Goal: Check status: Check status

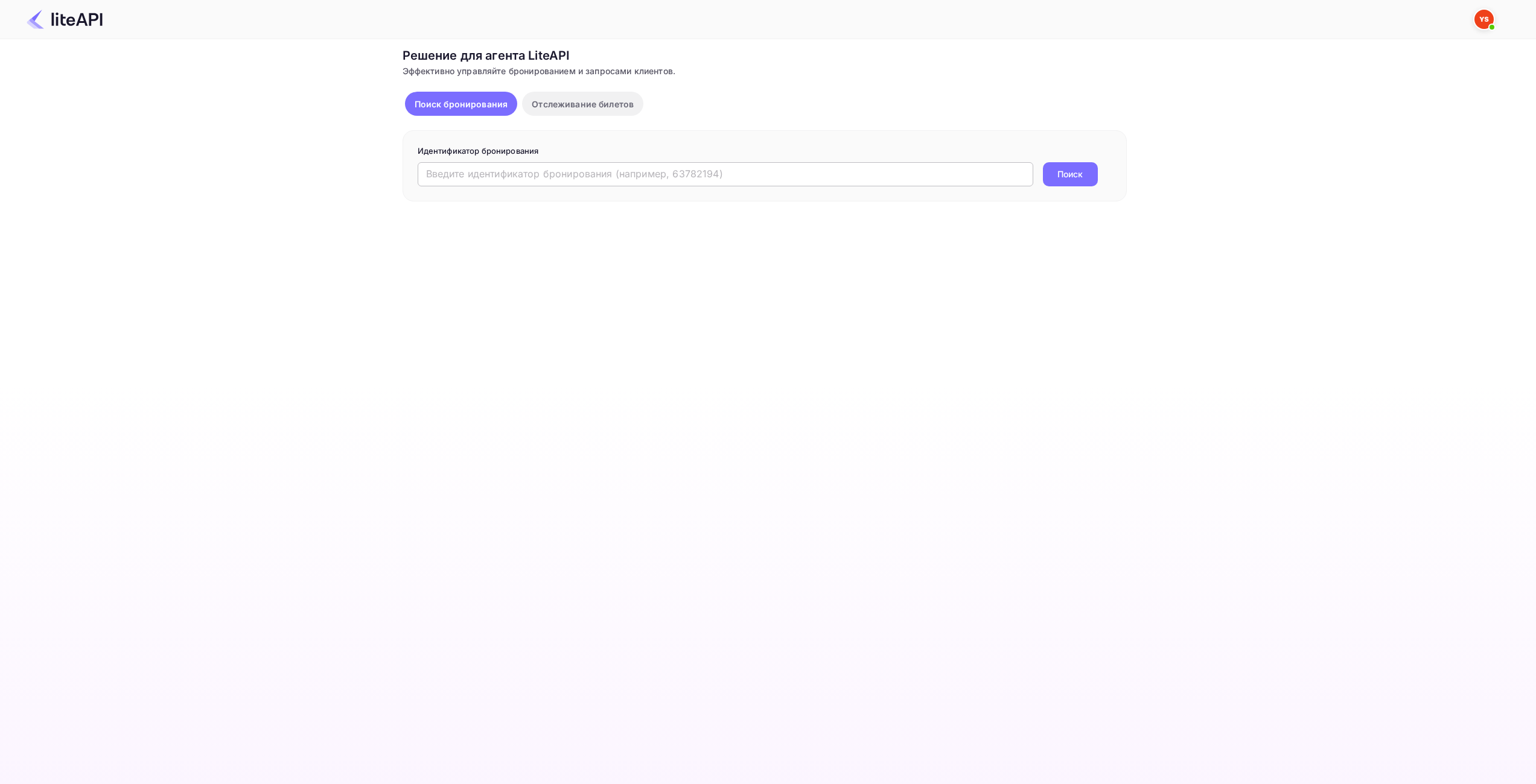
click at [848, 176] on input "text" at bounding box center [725, 174] width 616 height 24
paste input "8023289"
type input "8023289"
click at [1075, 172] on ya-tr-span "Поиск" at bounding box center [1070, 174] width 25 height 12
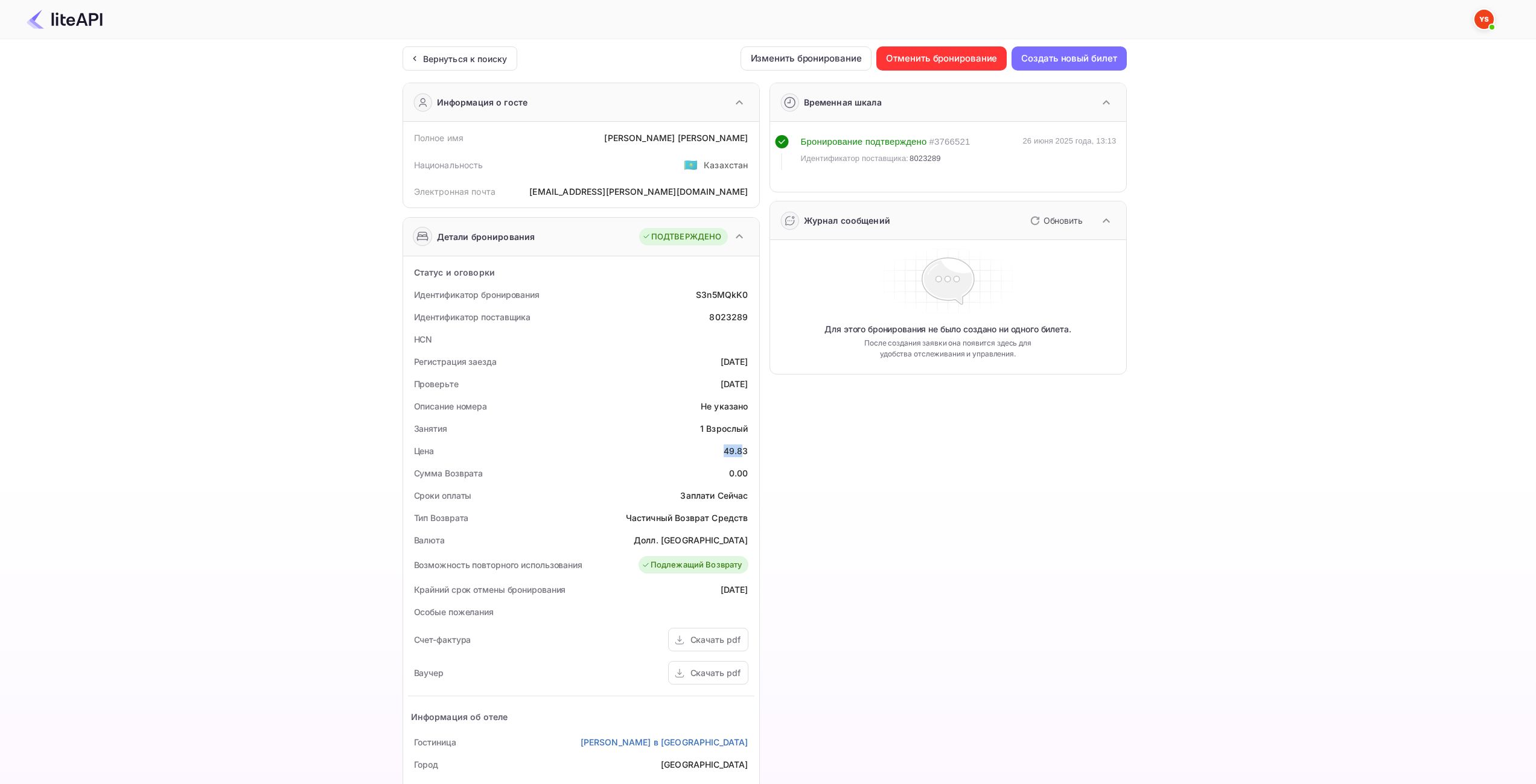
drag, startPoint x: 745, startPoint y: 452, endPoint x: 725, endPoint y: 449, distance: 20.2
click at [725, 449] on div "49.83" at bounding box center [736, 451] width 25 height 12
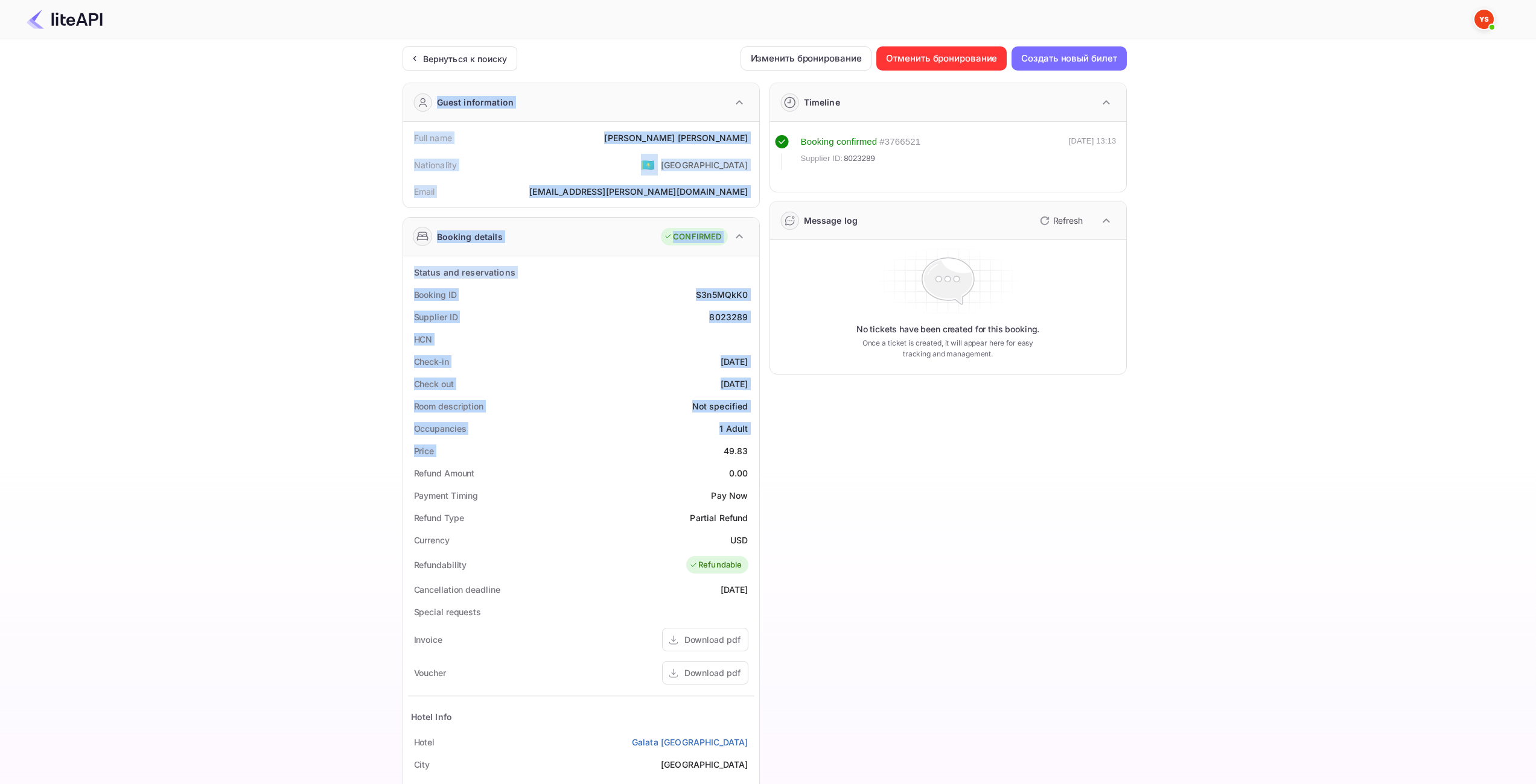
drag, startPoint x: 749, startPoint y: 448, endPoint x: 715, endPoint y: 448, distance: 34.0
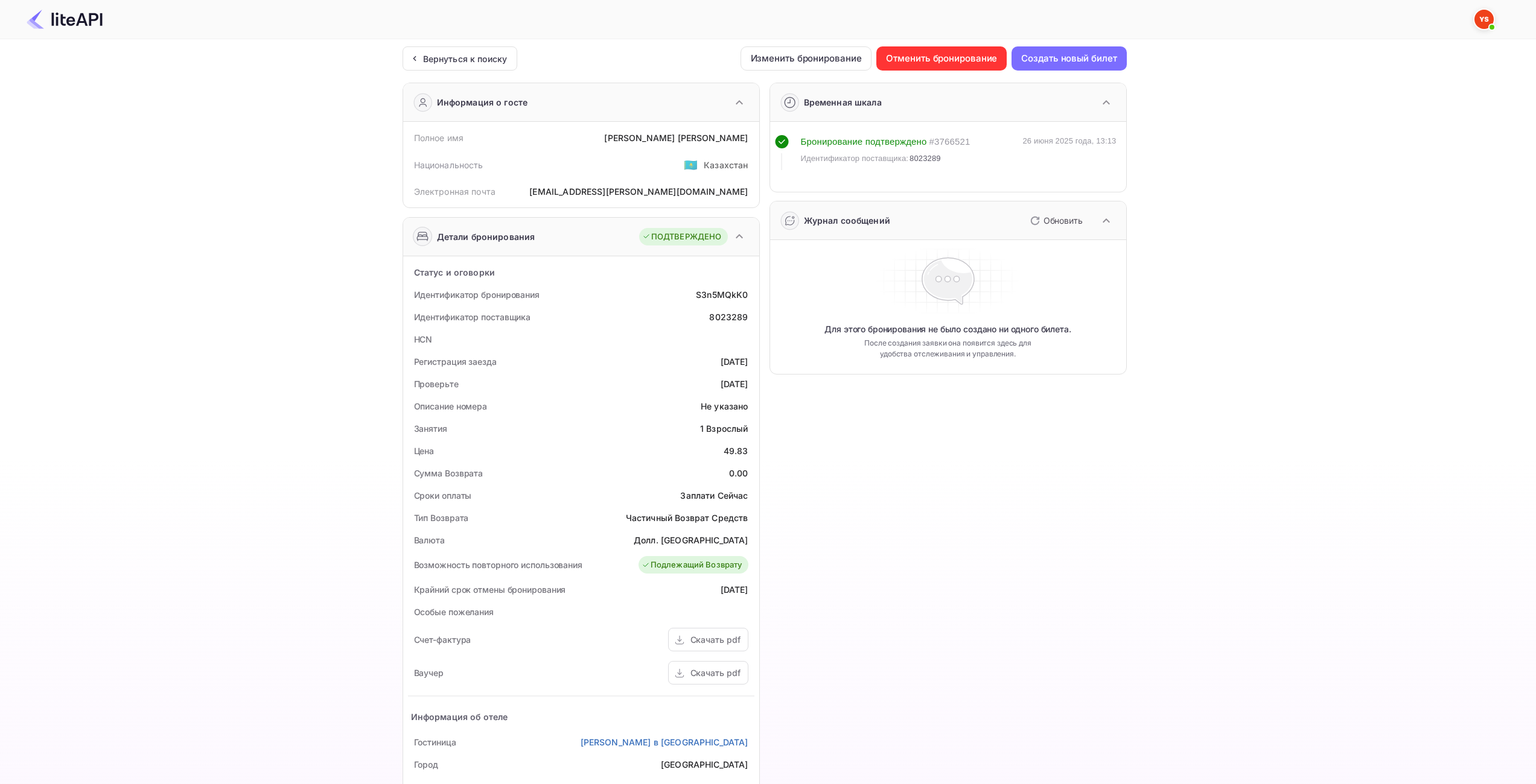
click at [728, 448] on div "49.83" at bounding box center [736, 451] width 25 height 12
drag, startPoint x: 726, startPoint y: 448, endPoint x: 747, endPoint y: 450, distance: 21.1
click at [747, 450] on div "49.83" at bounding box center [736, 451] width 25 height 12
copy div "49.83"
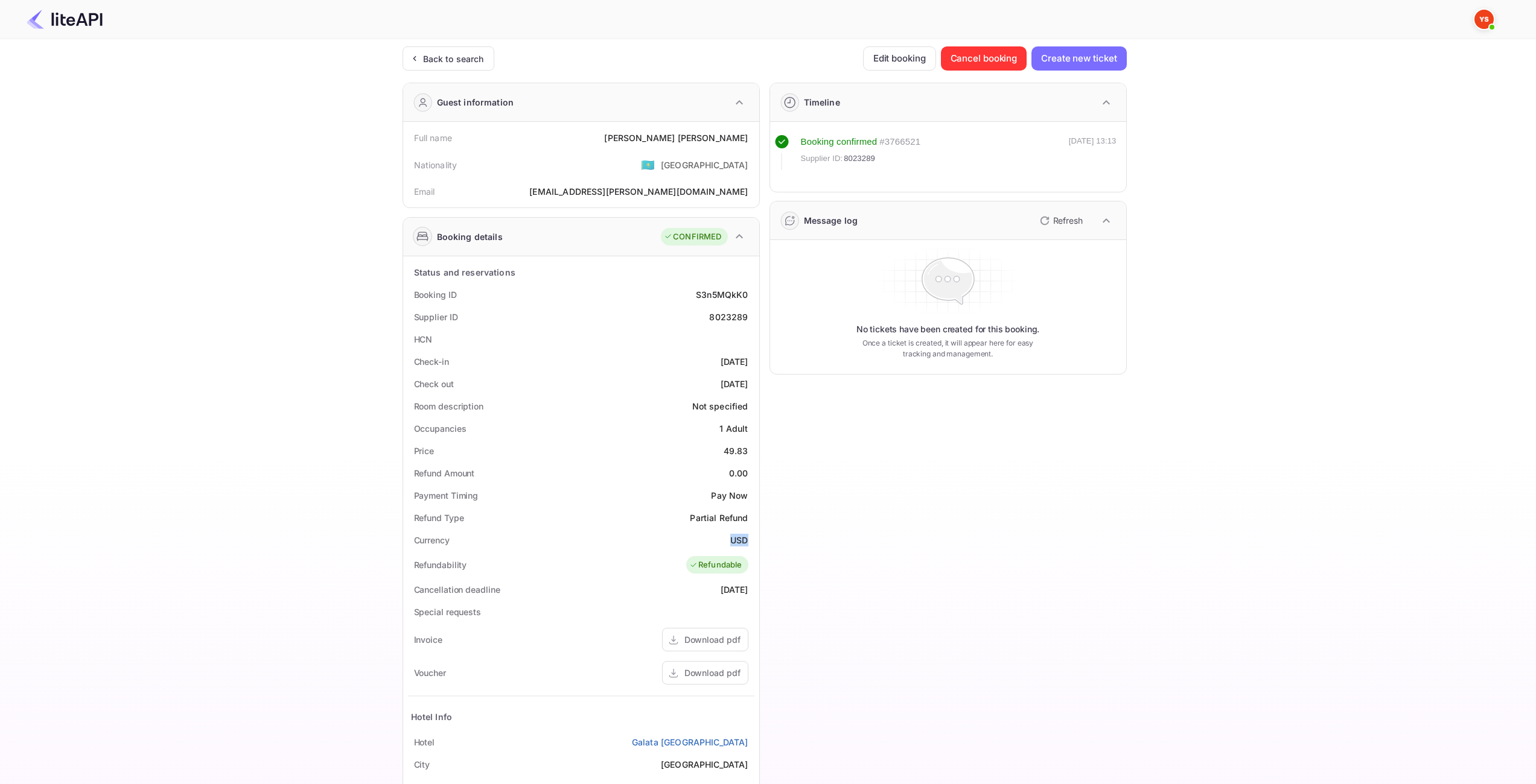
drag, startPoint x: 749, startPoint y: 539, endPoint x: 732, endPoint y: 539, distance: 17.0
click at [732, 539] on div "Currency USD" at bounding box center [581, 540] width 346 height 23
copy ya-tr-span "USD"
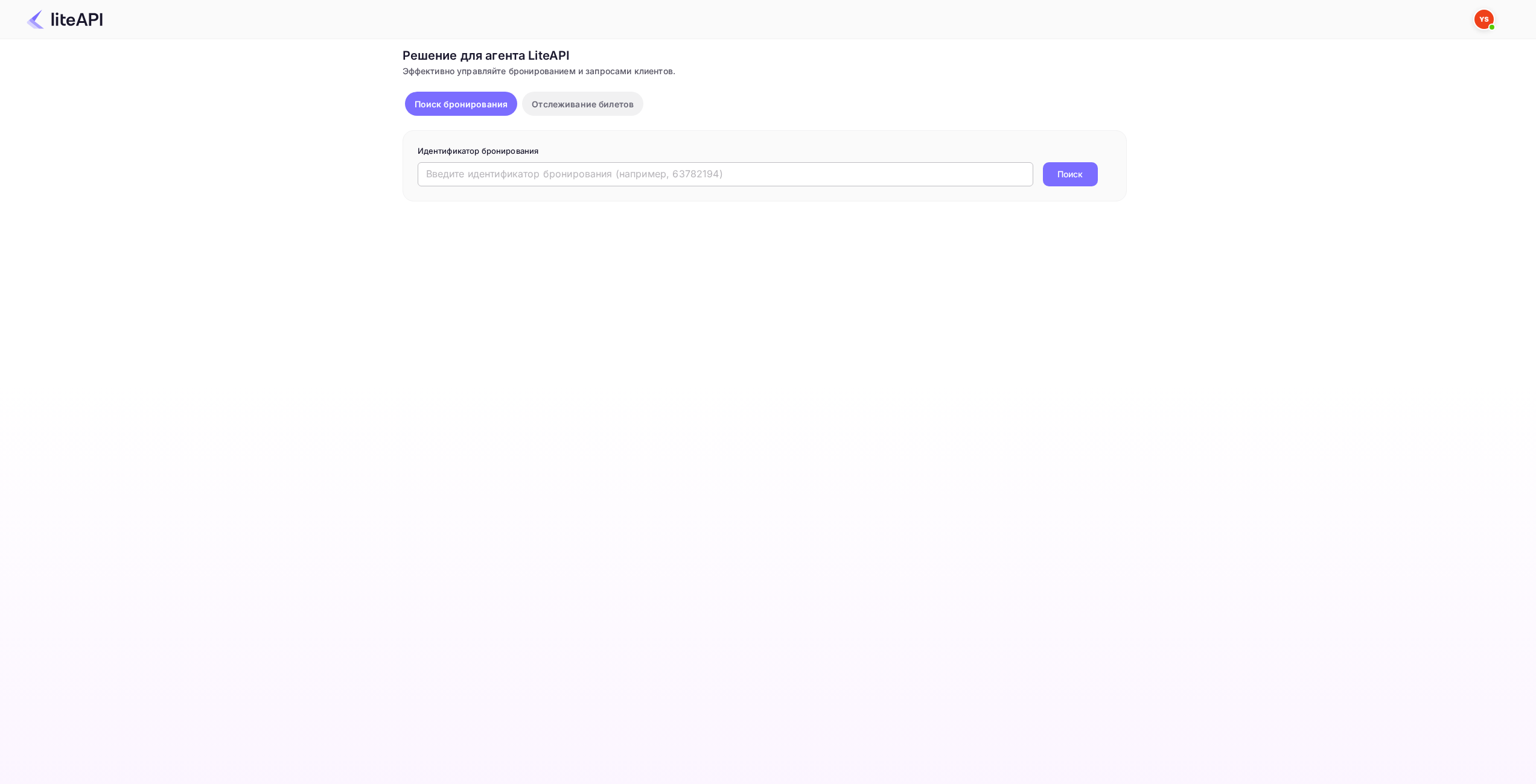
click at [452, 174] on input "text" at bounding box center [725, 174] width 616 height 24
paste input "6854061"
type input "6854061"
click at [1053, 174] on button "Поиск" at bounding box center [1070, 174] width 55 height 24
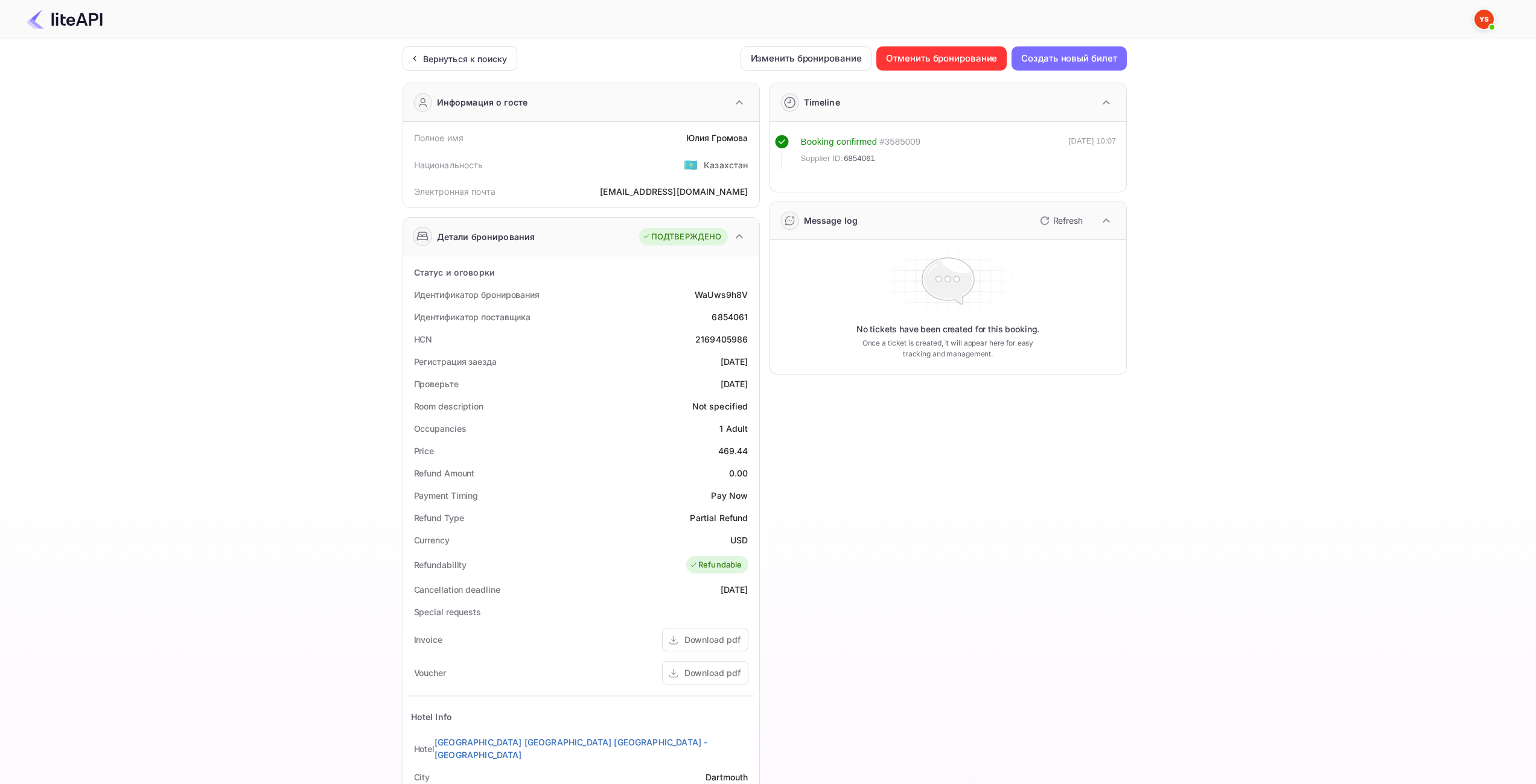
drag, startPoint x: 1033, startPoint y: 448, endPoint x: 874, endPoint y: 489, distance: 164.2
click at [1032, 449] on div "Timeline Booking confirmed # 3585009 Supplier ID: 6854061 [DATE] 10:07 Message …" at bounding box center [943, 507] width 367 height 870
click at [697, 676] on div "Download pdf" at bounding box center [712, 672] width 56 height 12
